Goal: Find specific page/section: Find specific page/section

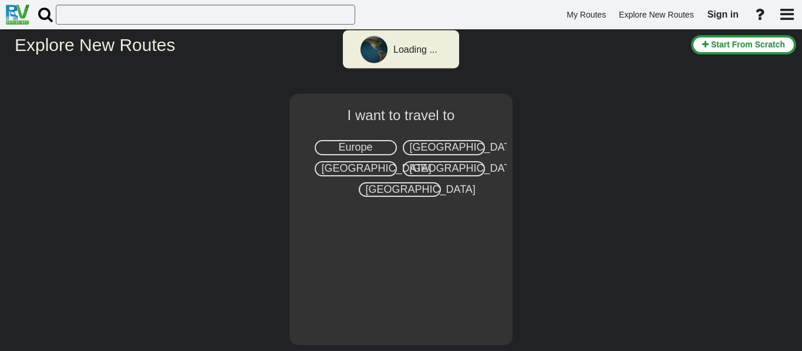
select select "number:2"
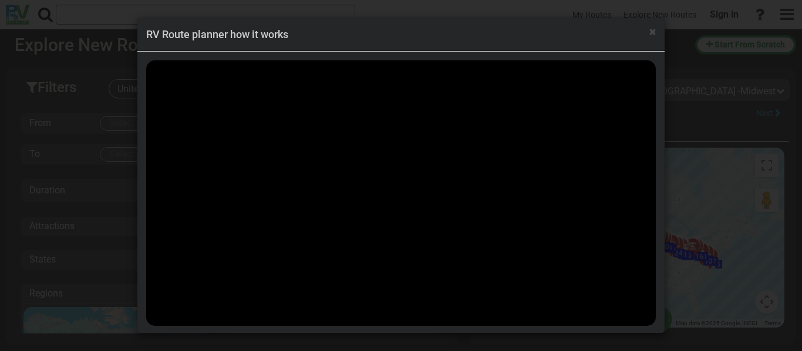
scroll to position [43974, 0]
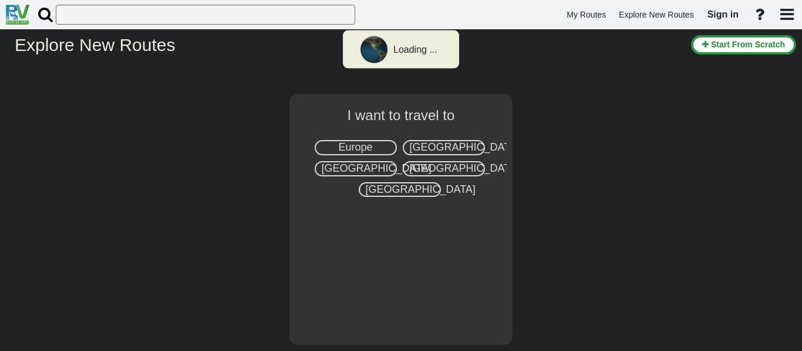
select select "number:2"
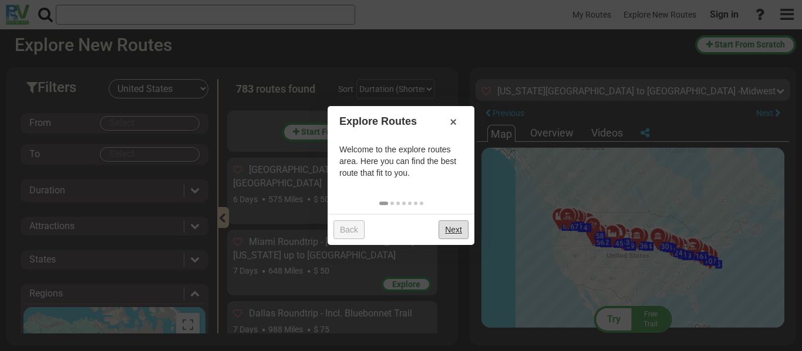
scroll to position [43974, 0]
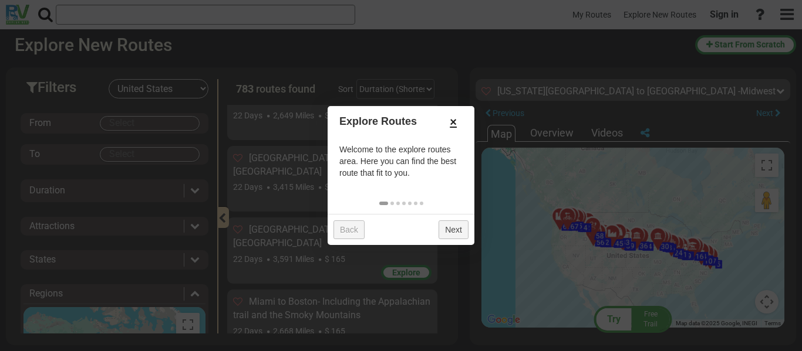
click at [457, 120] on link "×" at bounding box center [453, 122] width 19 height 20
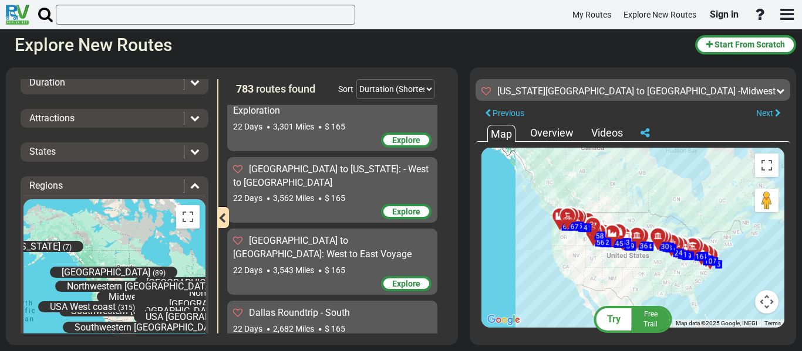
scroll to position [163, 0]
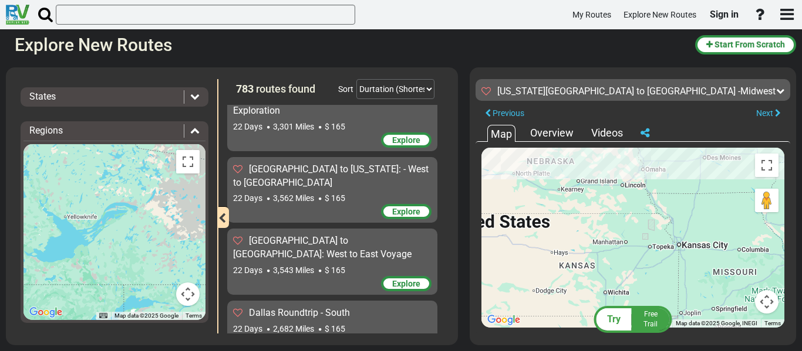
drag, startPoint x: 605, startPoint y: 216, endPoint x: 606, endPoint y: 233, distance: 17.0
click at [606, 233] on div "To activate drag with keyboard, press Alt + Enter. Once in keyboard drag state,…" at bounding box center [632, 238] width 303 height 180
